Goal: Information Seeking & Learning: Learn about a topic

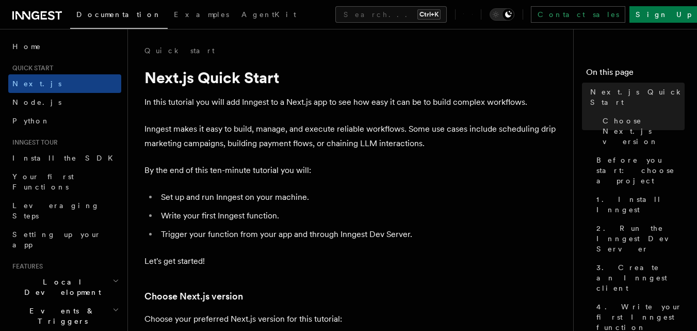
click at [113, 306] on icon "button" at bounding box center [116, 310] width 7 height 8
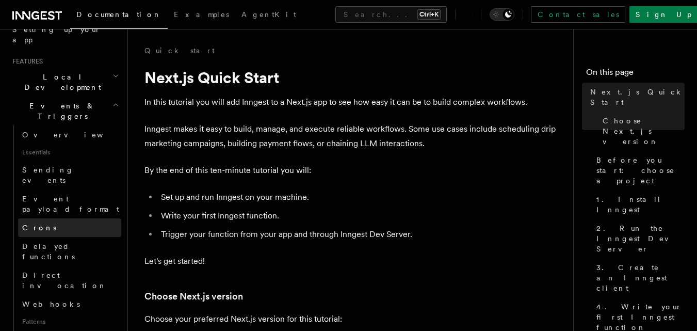
scroll to position [206, 0]
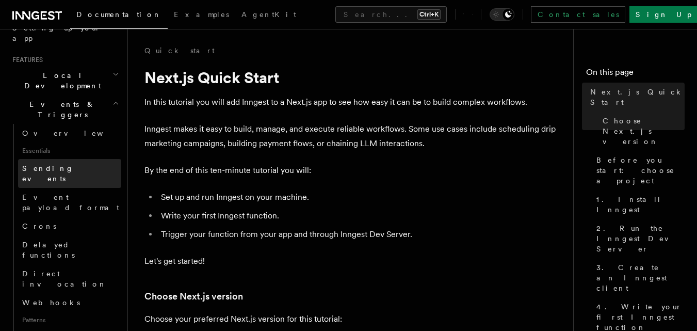
click at [45, 164] on span "Sending events" at bounding box center [48, 173] width 52 height 19
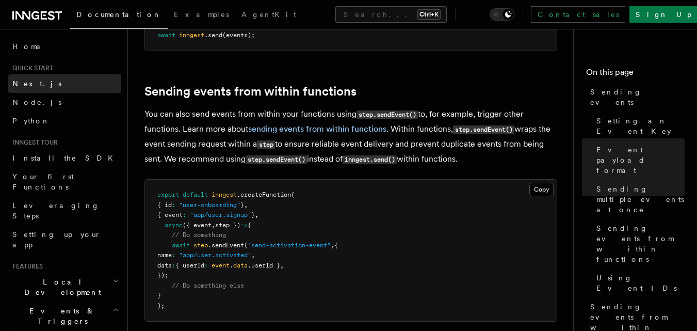
click at [28, 84] on span "Next.js" at bounding box center [36, 83] width 49 height 8
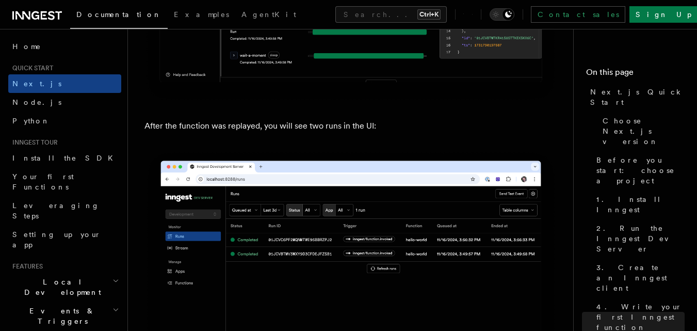
scroll to position [4799, 0]
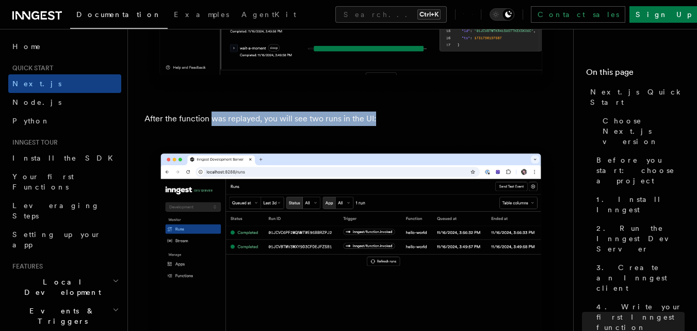
drag, startPoint x: 222, startPoint y: 116, endPoint x: 375, endPoint y: 114, distance: 152.3
click at [375, 114] on p "After the function was replayed, you will see two runs in the UI:" at bounding box center [350, 118] width 413 height 14
click at [409, 113] on p "After the function was replayed, you will see two runs in the UI:" at bounding box center [350, 118] width 413 height 14
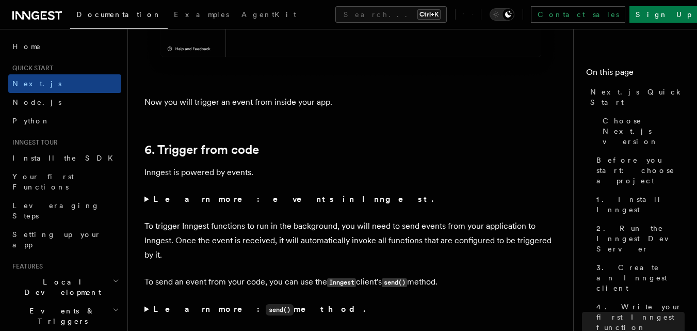
scroll to position [5161, 0]
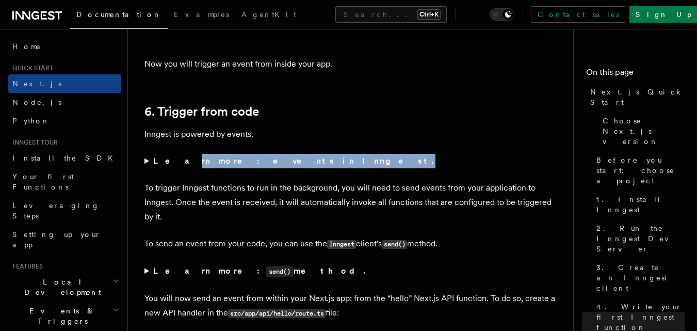
drag, startPoint x: 166, startPoint y: 159, endPoint x: 268, endPoint y: 157, distance: 102.2
click at [268, 157] on summary "Learn more: events in Inngest." at bounding box center [350, 161] width 413 height 14
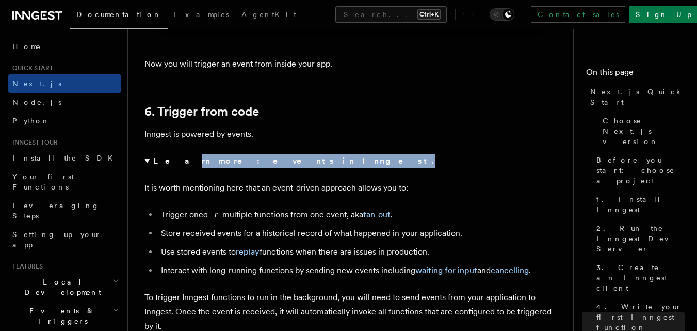
click at [223, 160] on strong "Learn more: events in Inngest." at bounding box center [294, 161] width 282 height 10
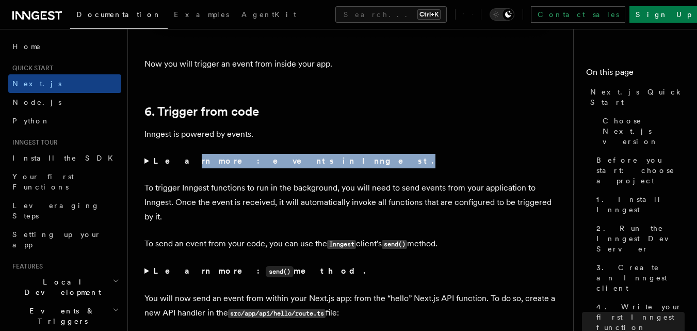
click at [223, 160] on strong "Learn more: events in Inngest." at bounding box center [294, 161] width 282 height 10
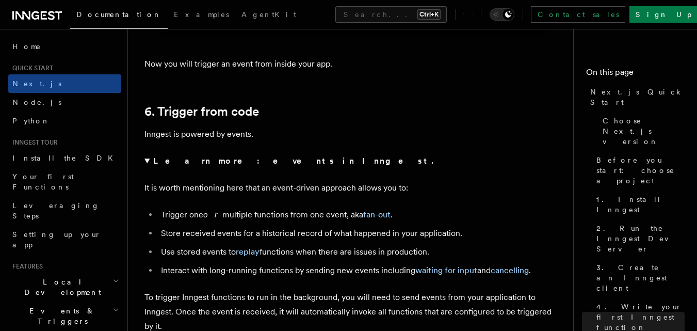
click at [348, 168] on details "Learn more: events in Inngest. It is worth mentioning here that an event-driven…" at bounding box center [350, 216] width 413 height 124
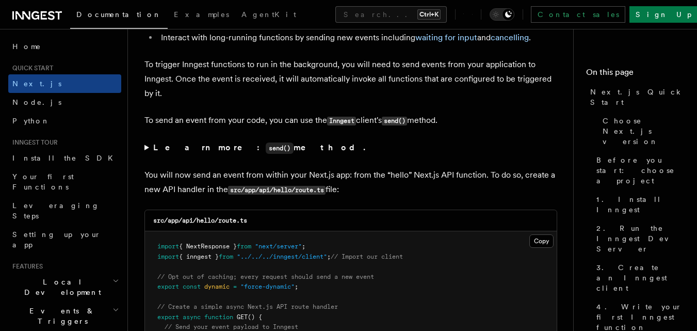
scroll to position [5470, 0]
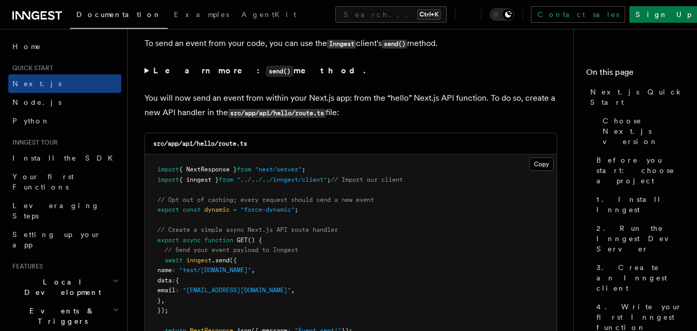
click at [242, 69] on strong "Learn more: send() method." at bounding box center [260, 71] width 214 height 10
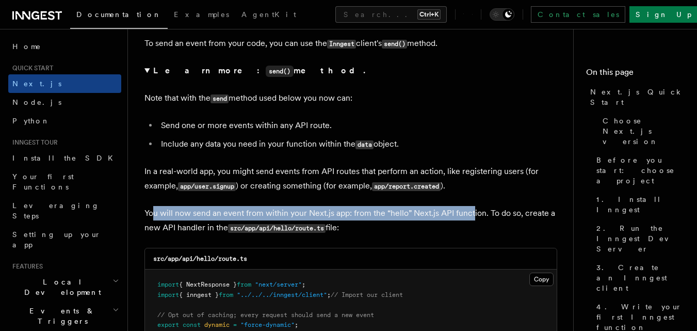
drag, startPoint x: 154, startPoint y: 214, endPoint x: 472, endPoint y: 212, distance: 318.4
click at [472, 212] on p "You will now send an event from within your Next.js app: from the “hello” Next.…" at bounding box center [350, 220] width 413 height 29
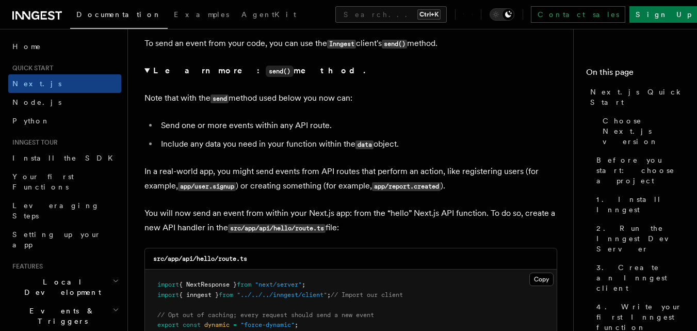
click at [496, 212] on p "You will now send an event from within your Next.js app: from the “hello” Next.…" at bounding box center [350, 220] width 413 height 29
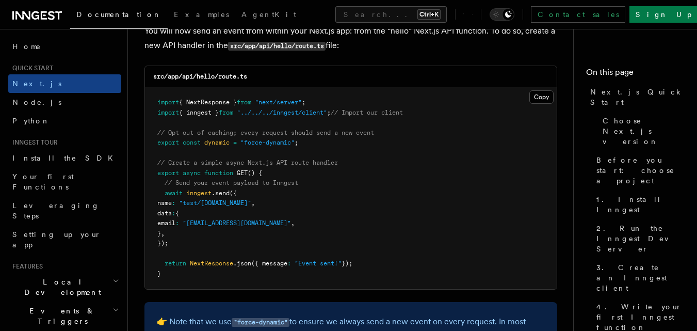
scroll to position [5677, 0]
